Goal: Find specific page/section: Find specific page/section

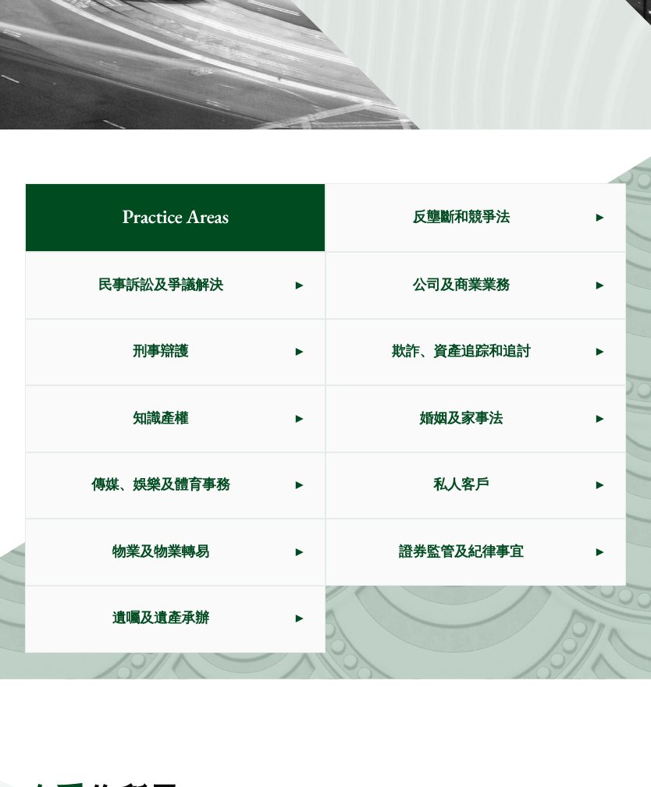
scroll to position [471, 0]
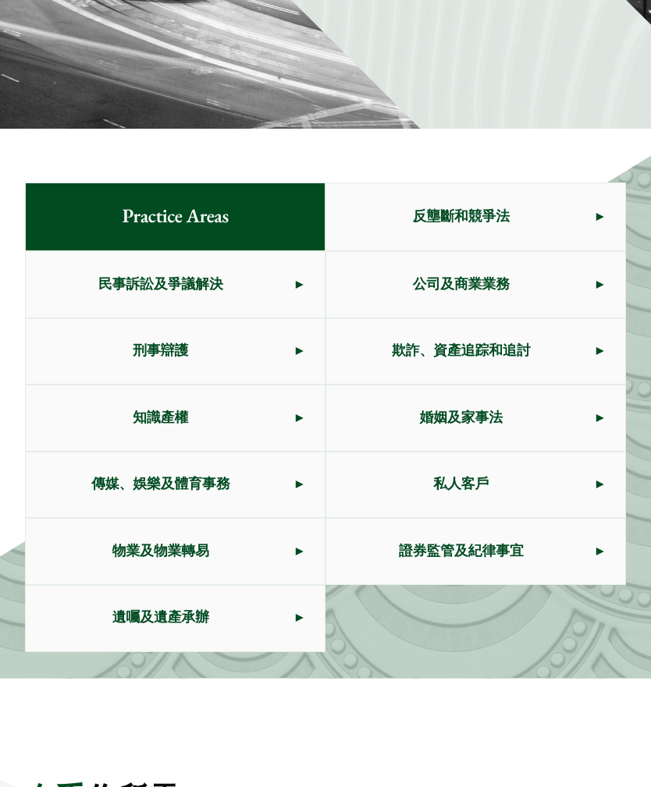
click at [490, 451] on span "婚姻及家事法" at bounding box center [461, 418] width 270 height 66
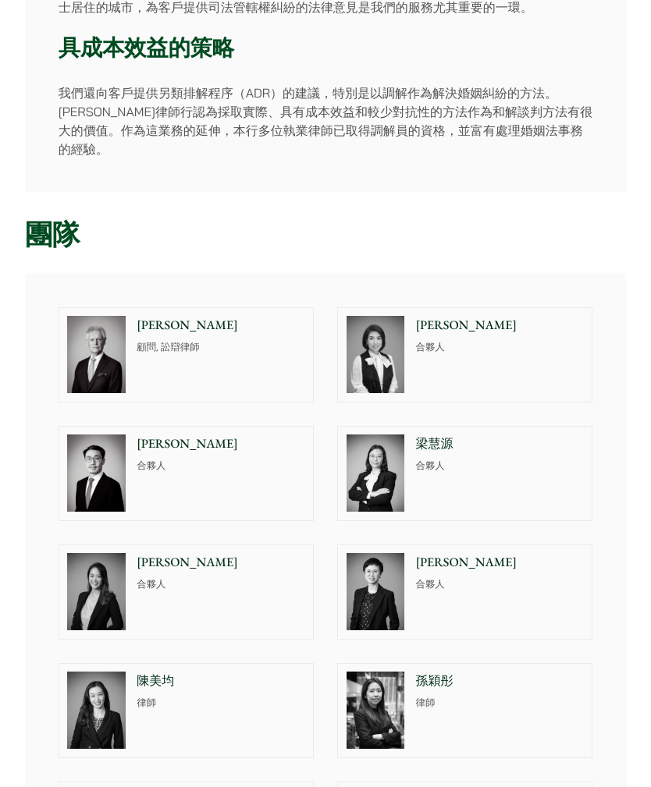
scroll to position [498, 0]
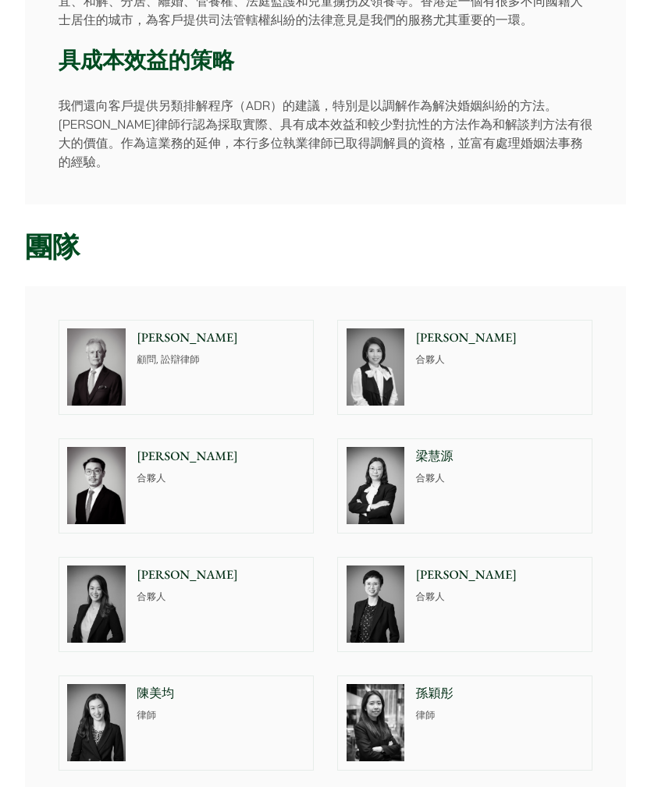
click at [435, 448] on p "梁慧源" at bounding box center [499, 457] width 168 height 19
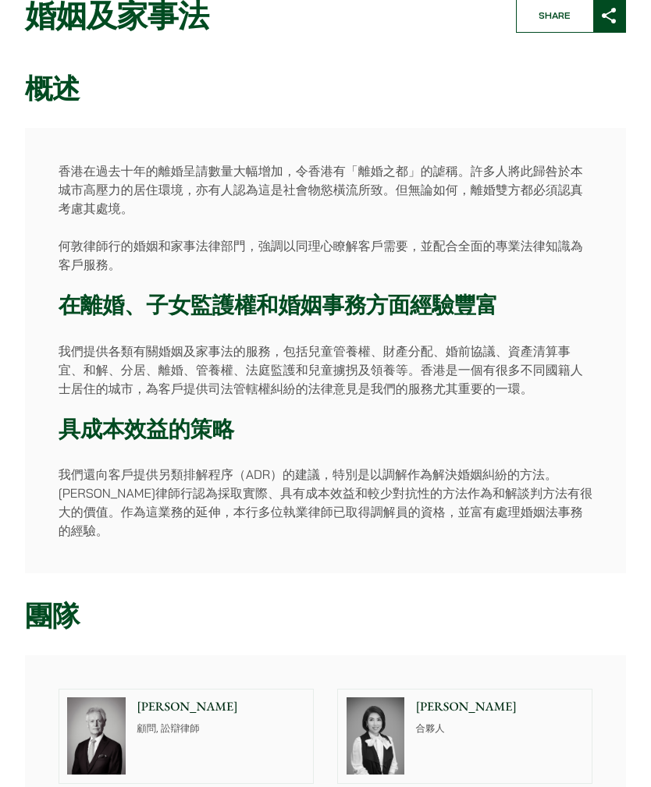
scroll to position [0, 0]
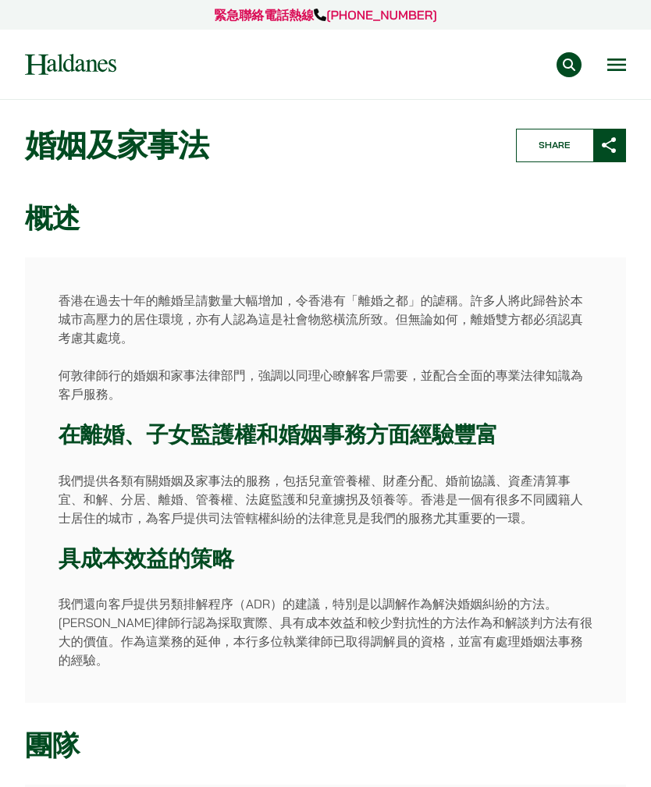
click at [618, 64] on button "Open menu" at bounding box center [616, 64] width 19 height 12
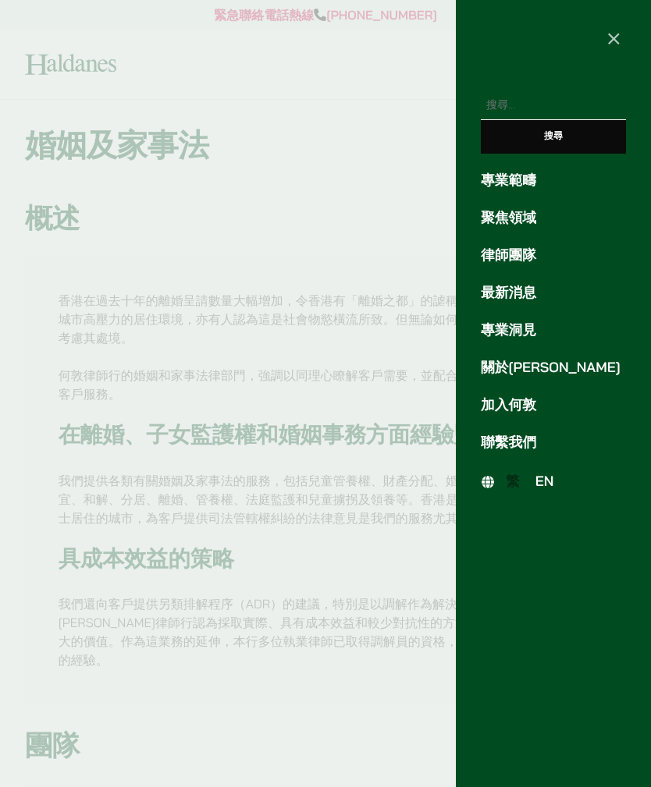
click at [548, 474] on span "EN" at bounding box center [544, 481] width 19 height 17
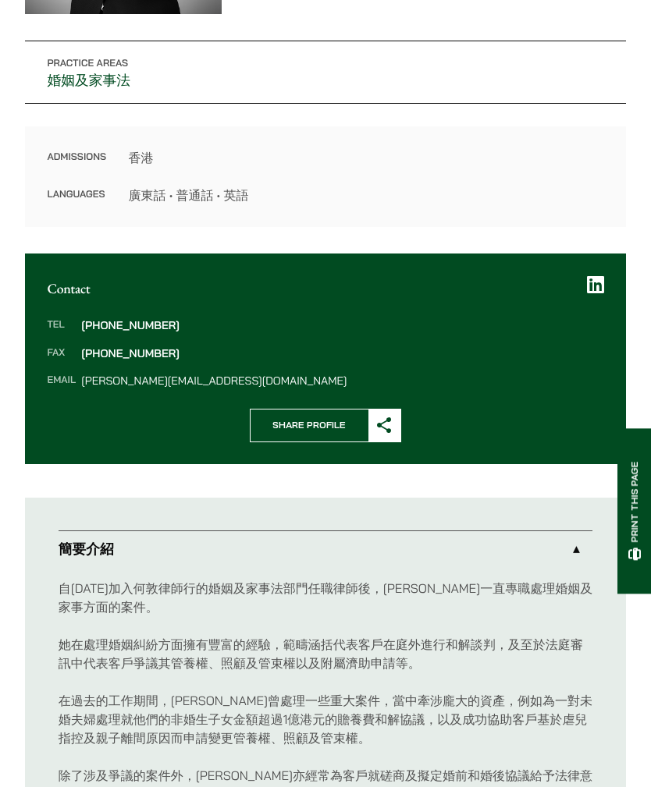
scroll to position [328, 0]
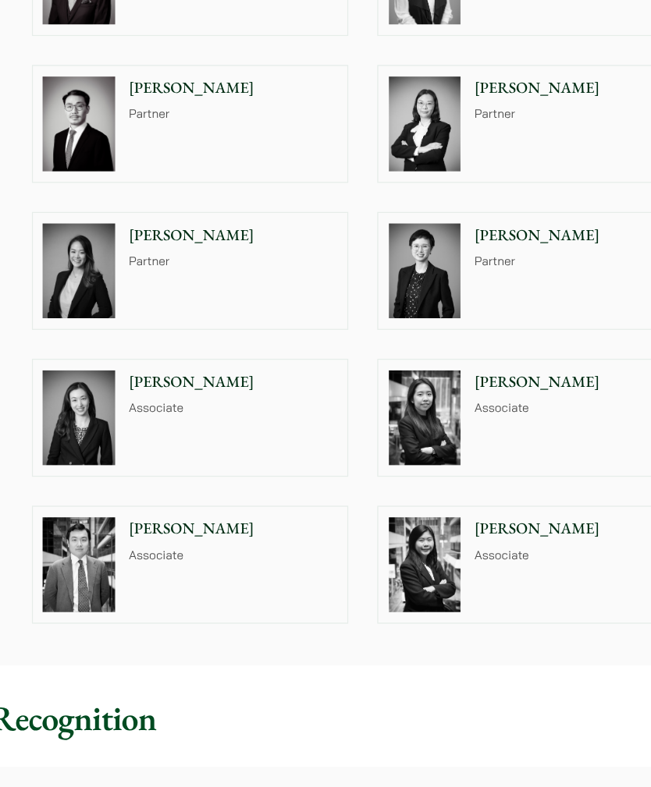
scroll to position [1210, 0]
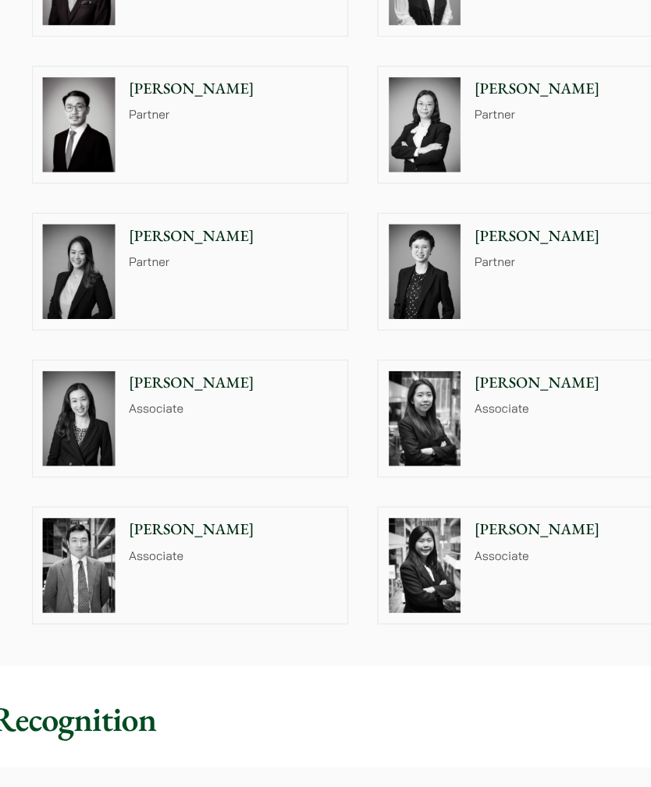
click at [424, 409] on div "[PERSON_NAME] Associate" at bounding box center [502, 456] width 179 height 94
